Goal: Find specific page/section: Find specific page/section

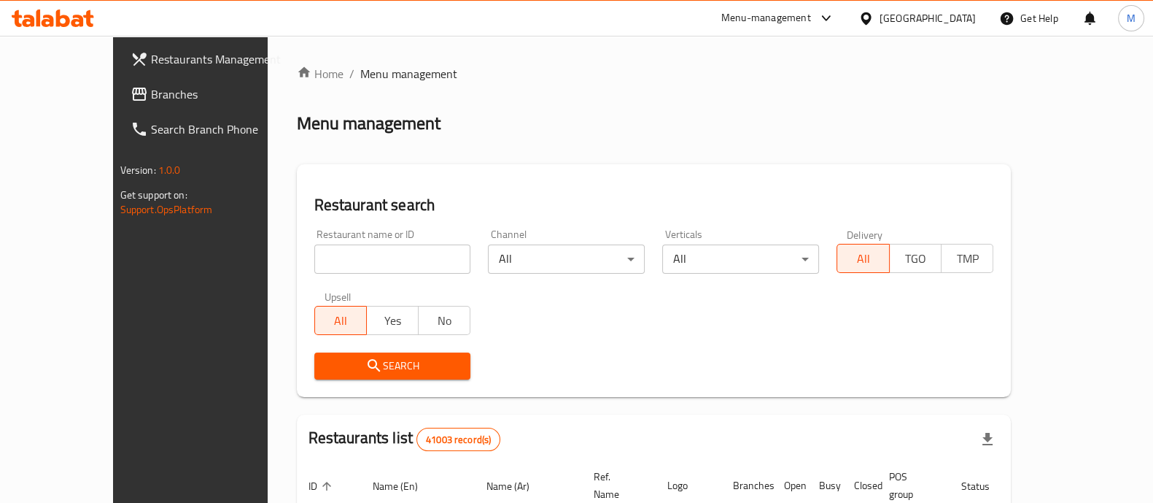
drag, startPoint x: 0, startPoint y: 0, endPoint x: 279, endPoint y: 246, distance: 371.6
click at [314, 246] on input "search" at bounding box center [392, 258] width 157 height 29
type input "5 roosters"
click button "Search" at bounding box center [392, 365] width 157 height 27
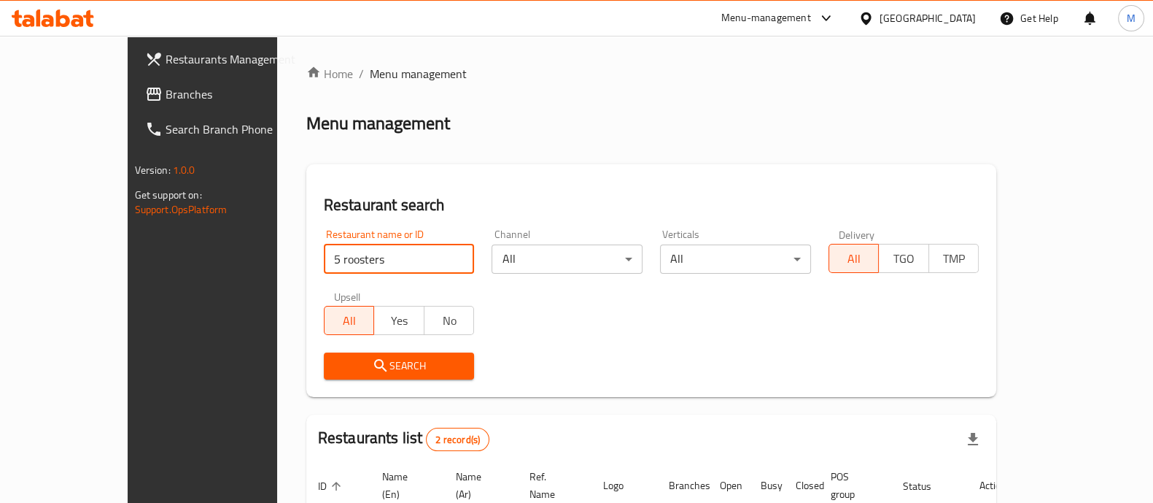
click button "Search" at bounding box center [399, 365] width 151 height 27
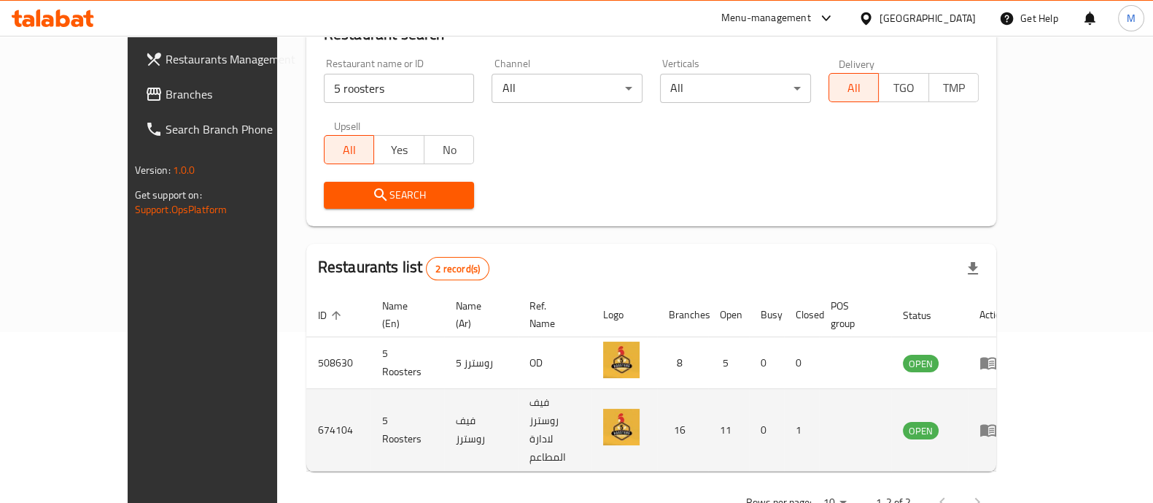
drag, startPoint x: 1075, startPoint y: 401, endPoint x: 1094, endPoint y: 395, distance: 19.8
click at [1018, 395] on td "enhanced table" at bounding box center [993, 430] width 50 height 82
click at [994, 428] on icon "enhanced table" at bounding box center [991, 431] width 5 height 6
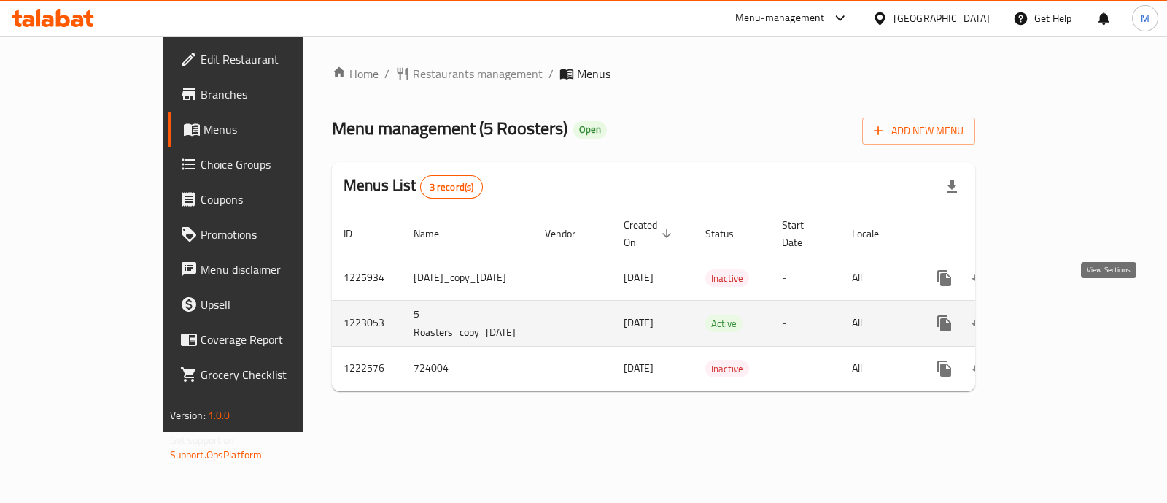
click at [1067, 306] on link "enhanced table" at bounding box center [1049, 323] width 35 height 35
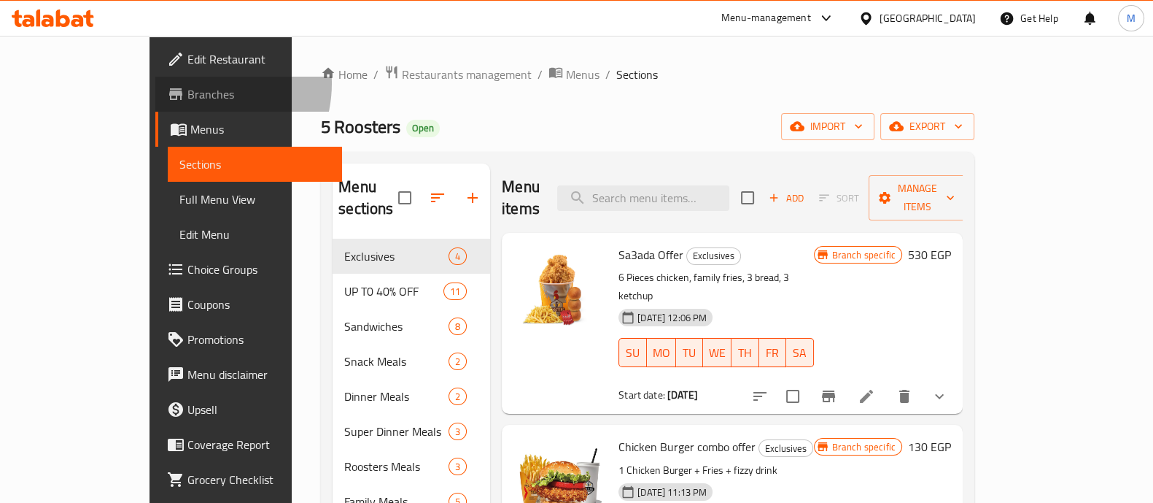
click at [188, 85] on span "Branches" at bounding box center [259, 94] width 143 height 18
